Goal: Task Accomplishment & Management: Manage account settings

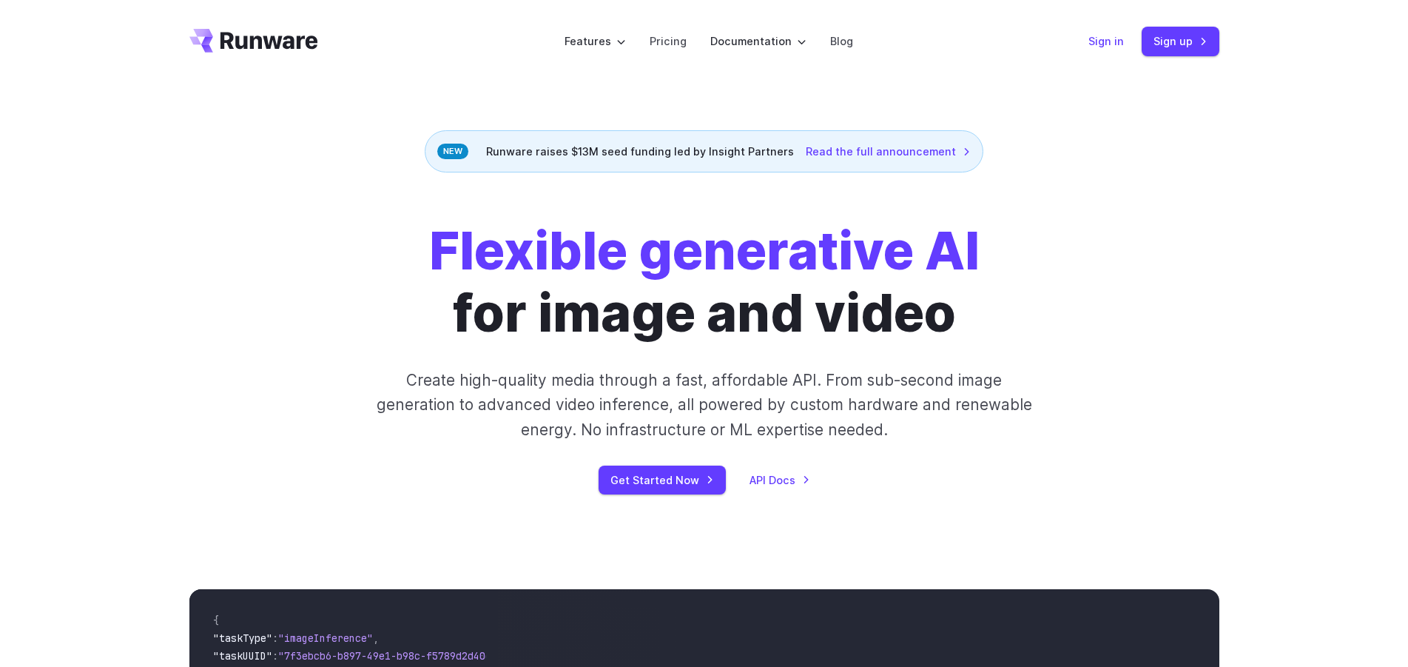
click at [1119, 44] on link "Sign in" at bounding box center [1106, 41] width 36 height 17
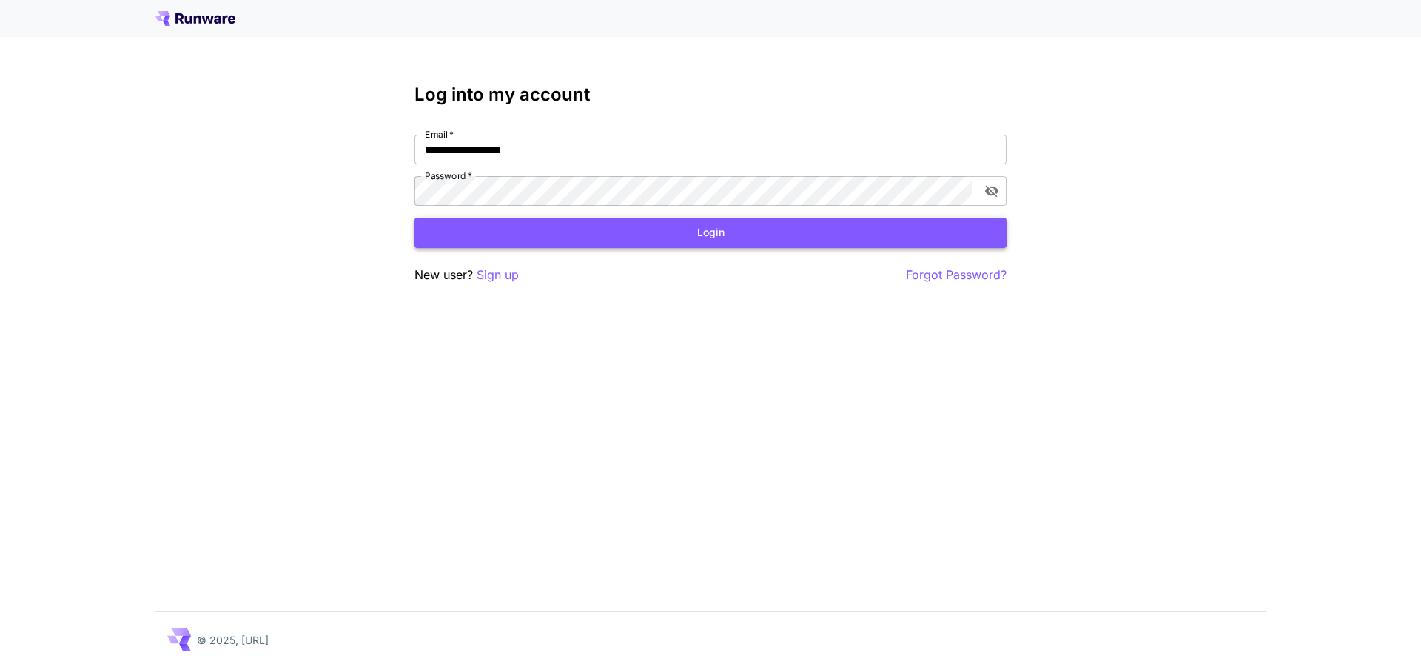
click at [706, 237] on button "Login" at bounding box center [710, 233] width 592 height 30
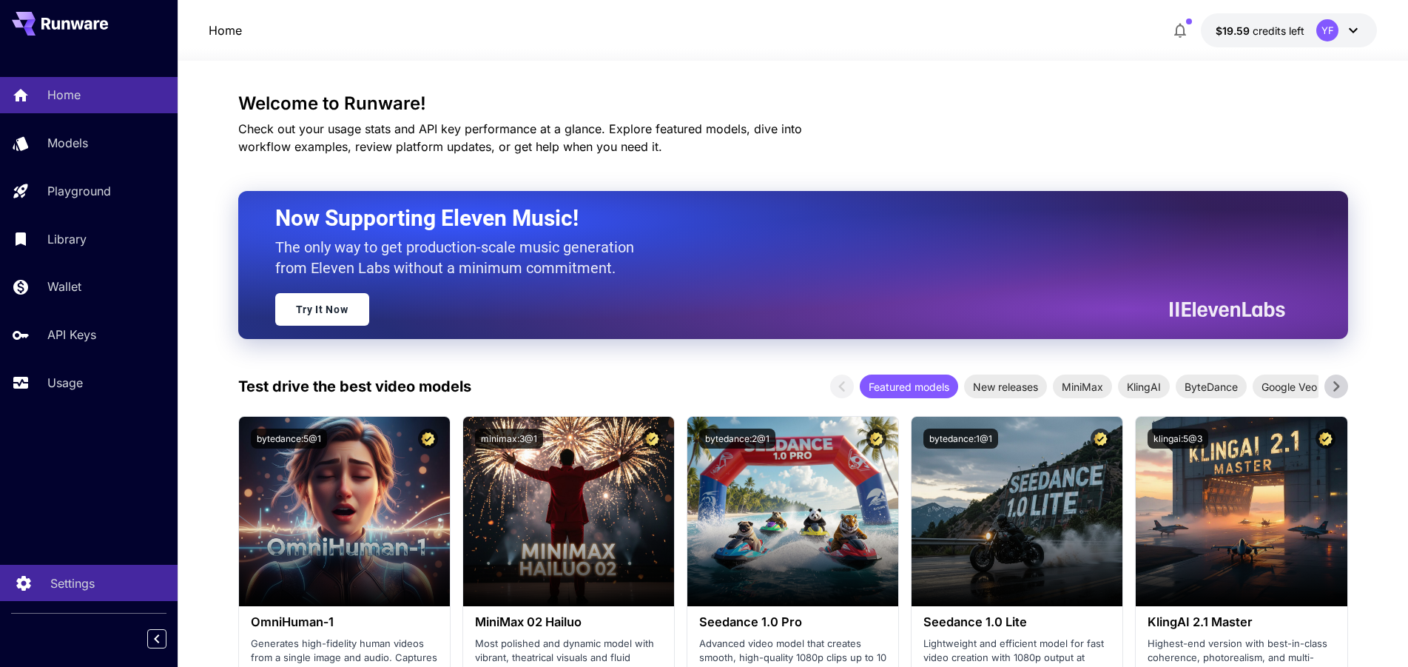
click at [68, 579] on p "Settings" at bounding box center [72, 583] width 44 height 18
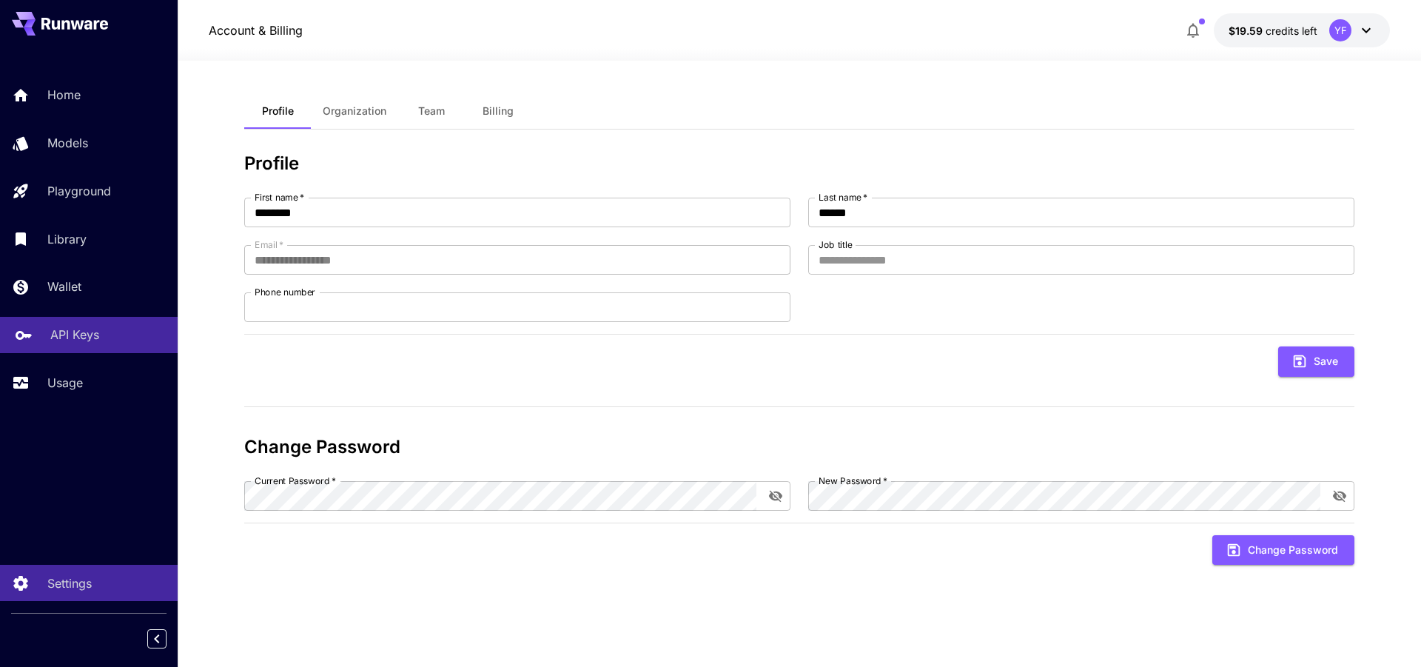
click at [76, 340] on p "API Keys" at bounding box center [74, 335] width 49 height 18
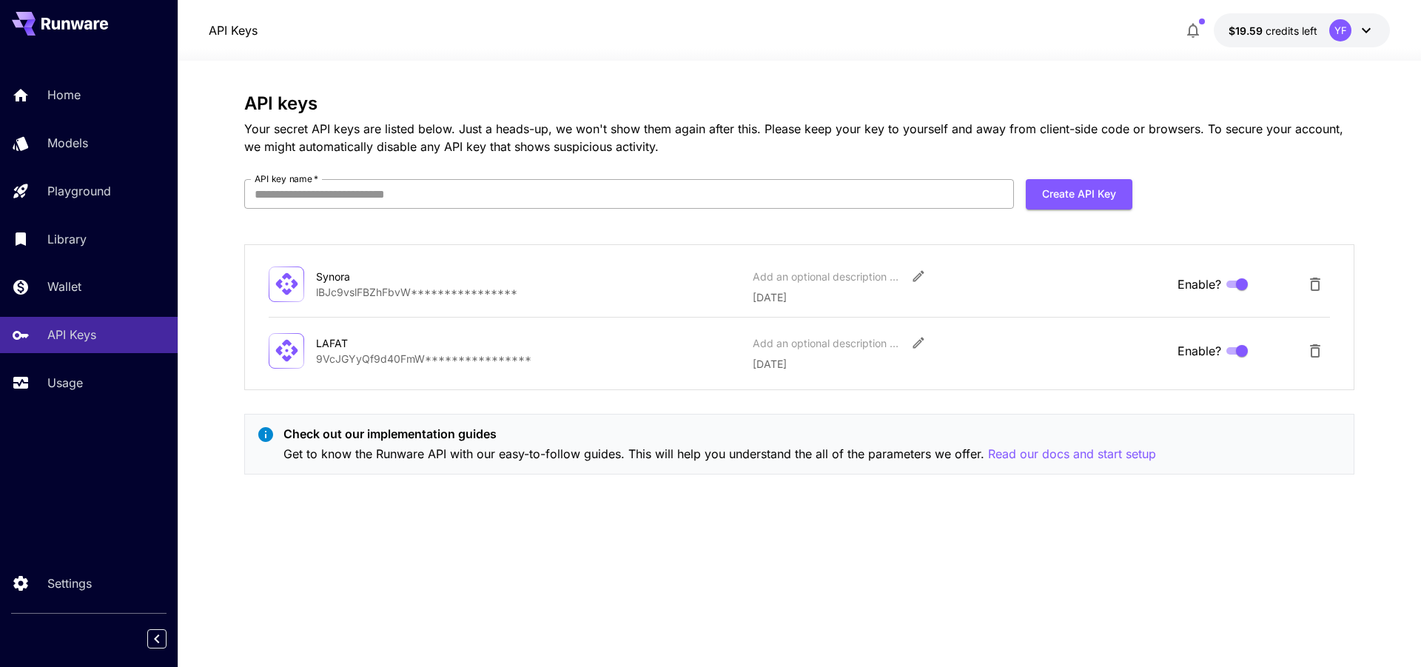
click at [924, 192] on input "API key name   *" at bounding box center [628, 194] width 769 height 30
type input "*******"
click at [1081, 192] on button "Create API Key" at bounding box center [1078, 194] width 107 height 30
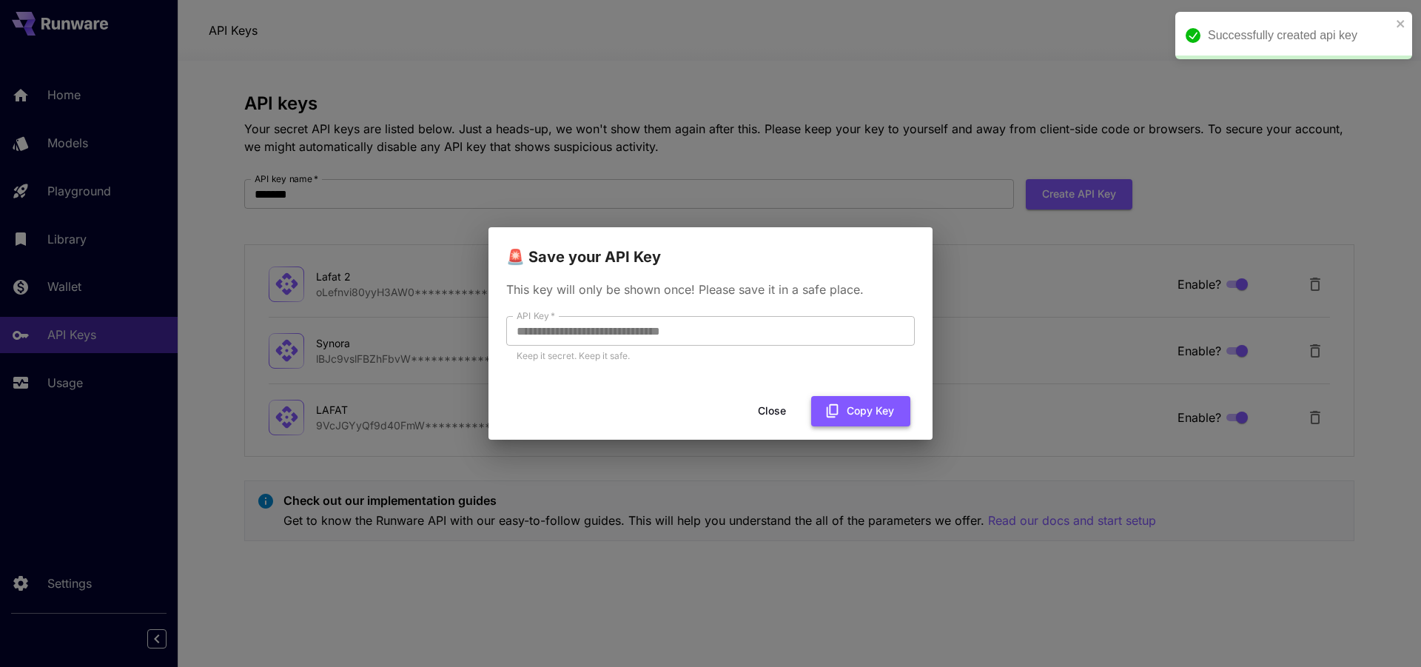
click at [848, 421] on button "Copy Key" at bounding box center [860, 411] width 99 height 30
click at [784, 411] on button "Close" at bounding box center [783, 411] width 67 height 30
